Goal: Task Accomplishment & Management: Complete application form

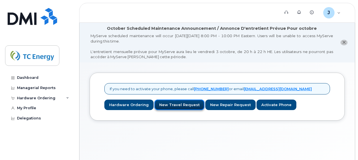
click at [189, 104] on link "New Travel Request" at bounding box center [180, 104] width 50 height 10
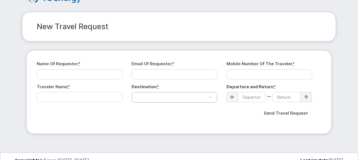
scroll to position [24, 0]
click at [95, 76] on input "Name of Requestor *" at bounding box center [80, 74] width 86 height 10
type input "[PERSON_NAME]"
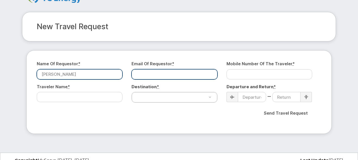
type input "[EMAIL_ADDRESS][DOMAIN_NAME]"
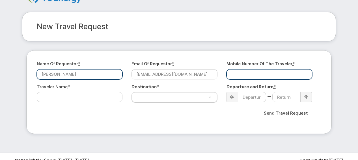
type input "4039924648"
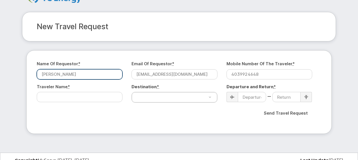
select select "[GEOGRAPHIC_DATA]"
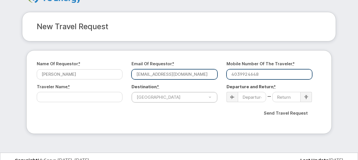
drag, startPoint x: 265, startPoint y: 76, endPoint x: 204, endPoint y: 74, distance: 61.2
click at [204, 74] on div "Name of Requestor * [PERSON_NAME] Email of Requestor * [EMAIL_ADDRESS][DOMAIN_N…" at bounding box center [179, 92] width 285 height 62
type input "4034631221"
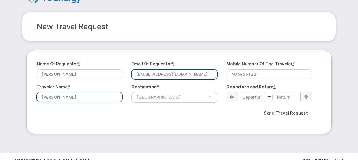
type input "[PERSON_NAME]"
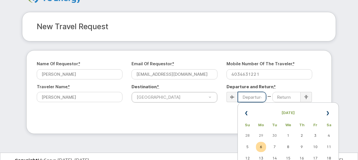
click at [254, 96] on input at bounding box center [252, 97] width 28 height 10
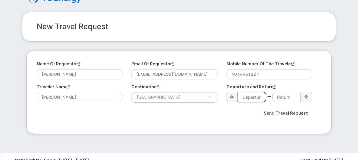
scroll to position [31, 0]
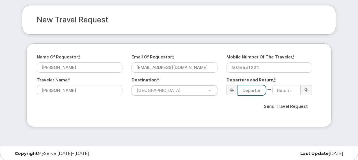
click at [255, 91] on input at bounding box center [252, 90] width 28 height 10
click at [236, 91] on div at bounding box center [232, 90] width 11 height 10
click at [254, 88] on input at bounding box center [252, 90] width 28 height 10
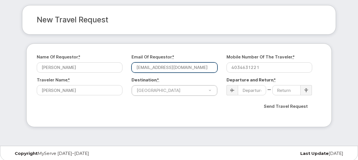
drag, startPoint x: 188, startPoint y: 66, endPoint x: 125, endPoint y: 61, distance: 62.7
click at [125, 61] on div "Name of Requestor * Julia Gangji Email of Requestor * jagangji@ualberta.ca Mobi…" at bounding box center [179, 85] width 285 height 62
type input "[EMAIL_ADDRESS][DOMAIN_NAME]"
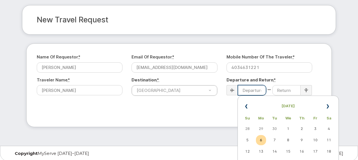
click at [248, 89] on input at bounding box center [252, 90] width 28 height 10
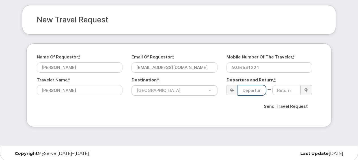
click at [244, 85] on input at bounding box center [252, 90] width 28 height 10
